Goal: Task Accomplishment & Management: Use online tool/utility

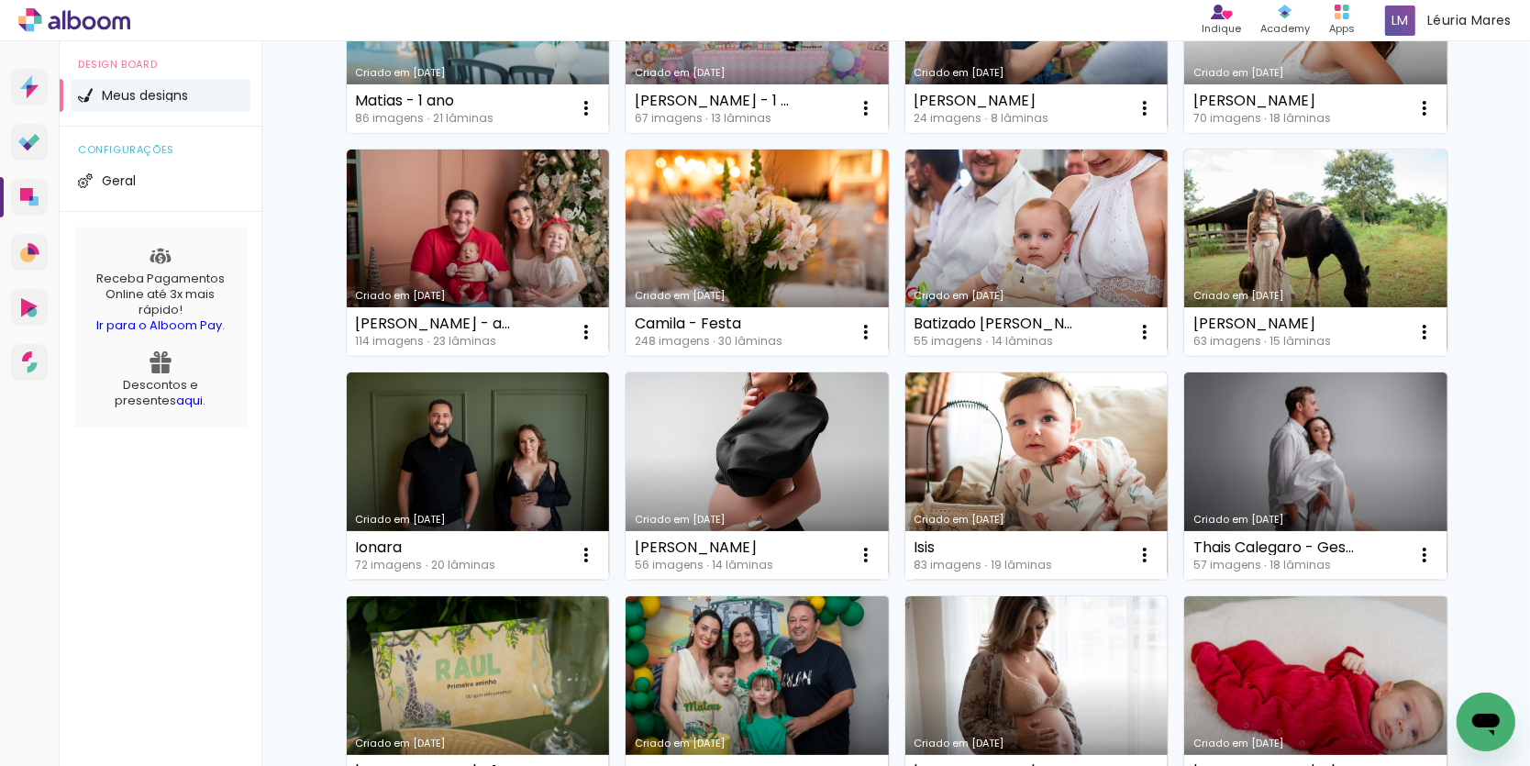
scroll to position [769, 0]
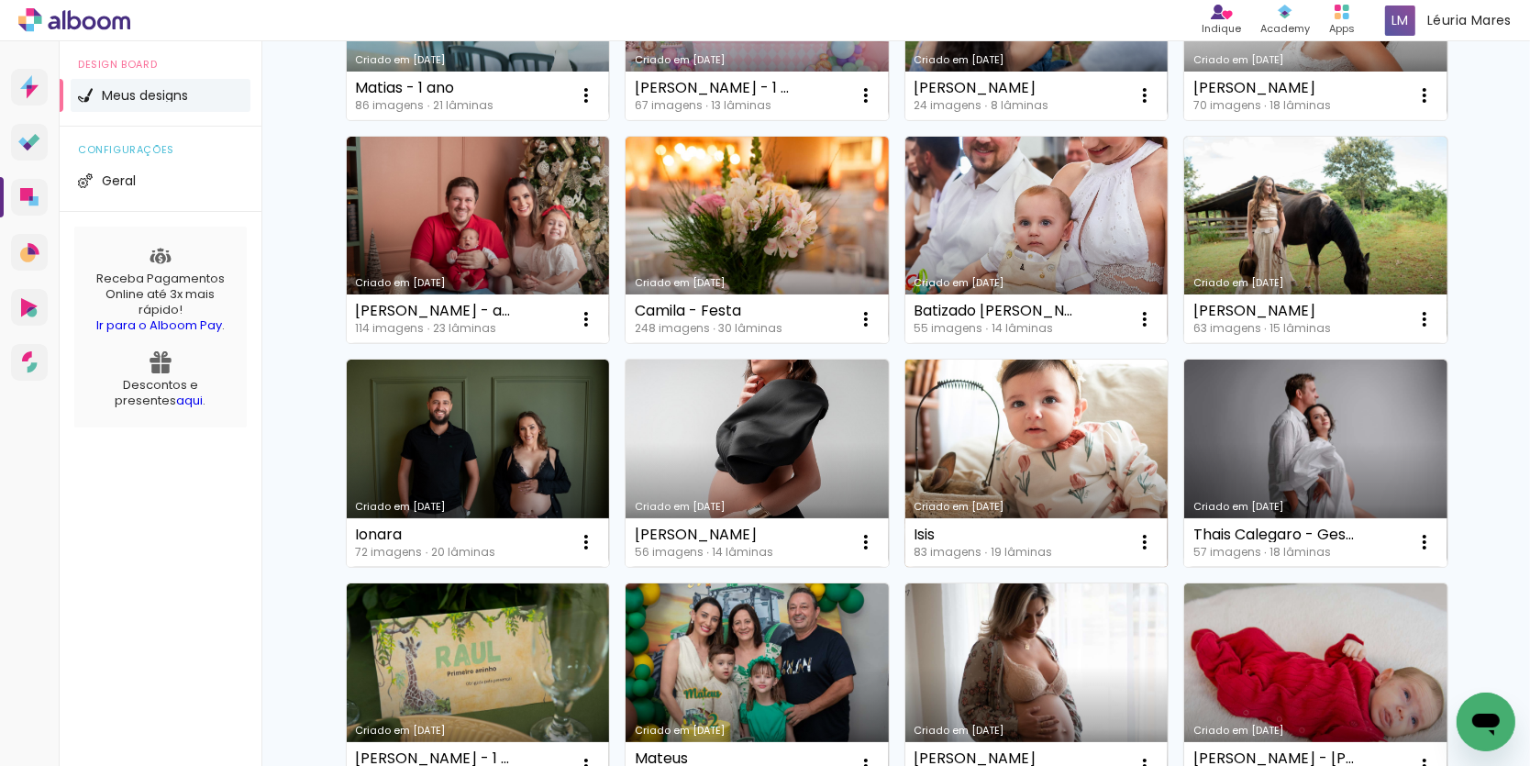
click at [1102, 456] on link "Criado em [DATE]" at bounding box center [1036, 463] width 263 height 207
